Goal: Transaction & Acquisition: Book appointment/travel/reservation

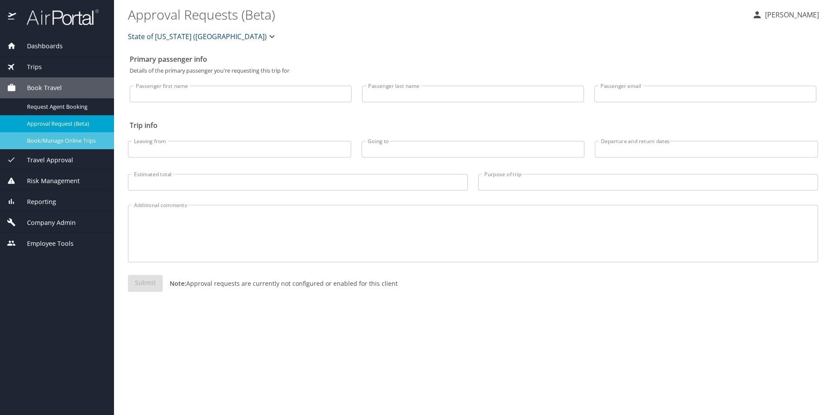
click at [36, 138] on span "Book/Manage Online Trips" at bounding box center [65, 141] width 77 height 8
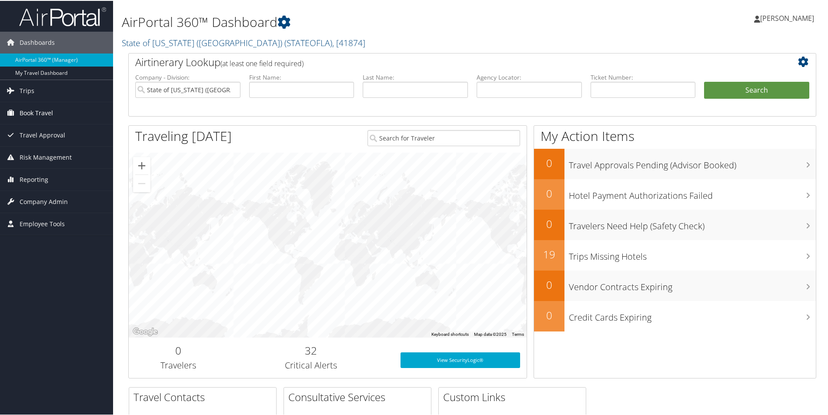
click at [40, 110] on span "Book Travel" at bounding box center [36, 112] width 33 height 22
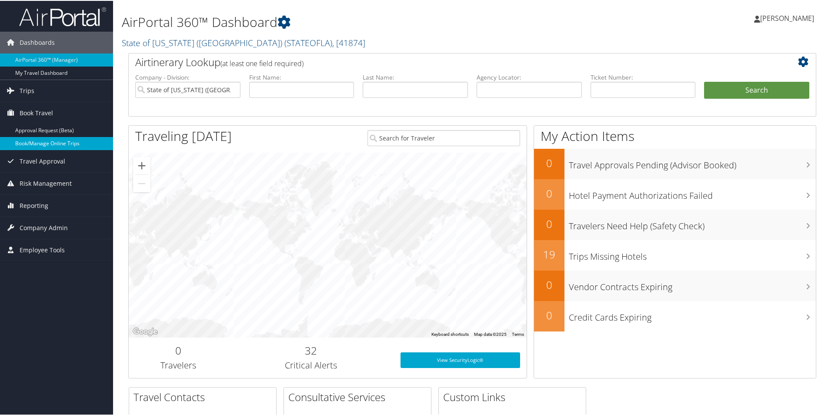
click at [31, 140] on link "Book/Manage Online Trips" at bounding box center [56, 142] width 113 height 13
